Goal: Information Seeking & Learning: Learn about a topic

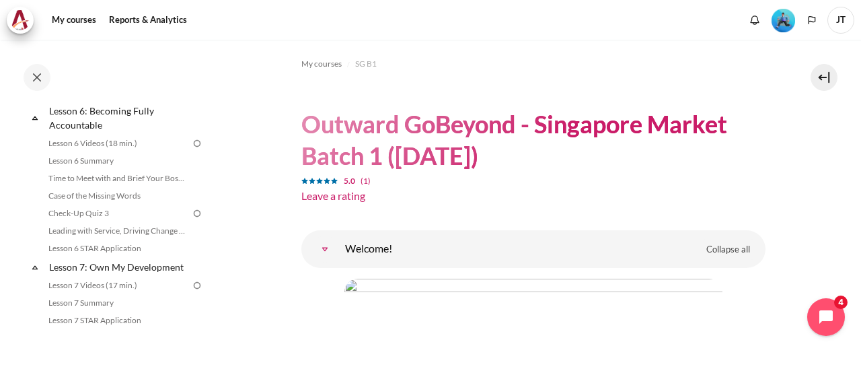
scroll to position [740, 0]
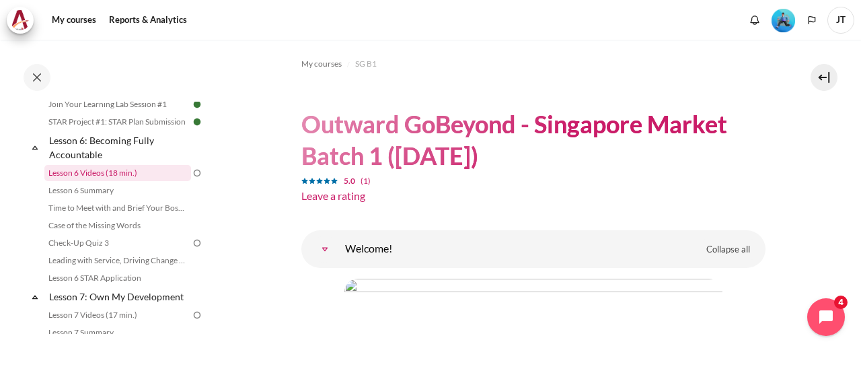
click at [90, 181] on link "Lesson 6 Videos (18 min.)" at bounding box center [117, 173] width 147 height 16
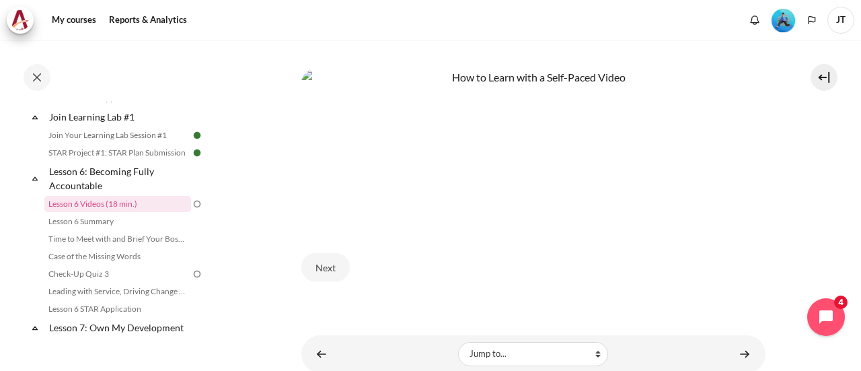
scroll to position [605, 0]
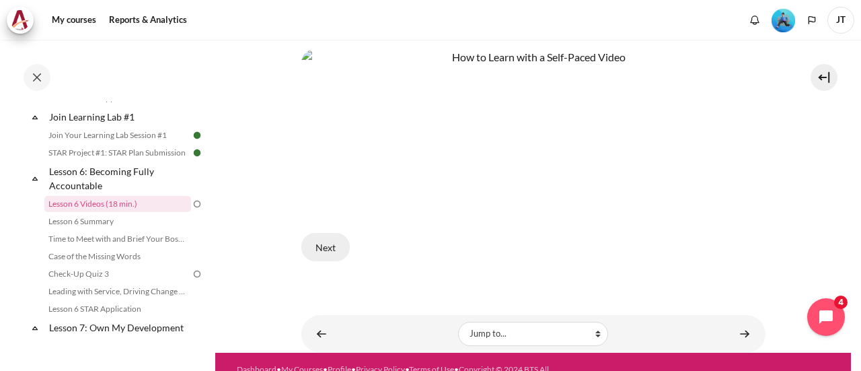
click at [331, 243] on button "Next" at bounding box center [325, 247] width 48 height 28
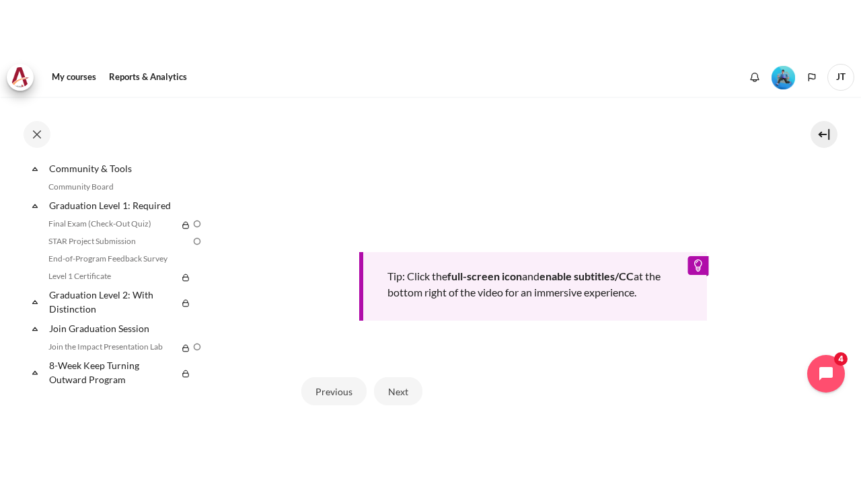
scroll to position [929, 0]
